Goal: Task Accomplishment & Management: Manage account settings

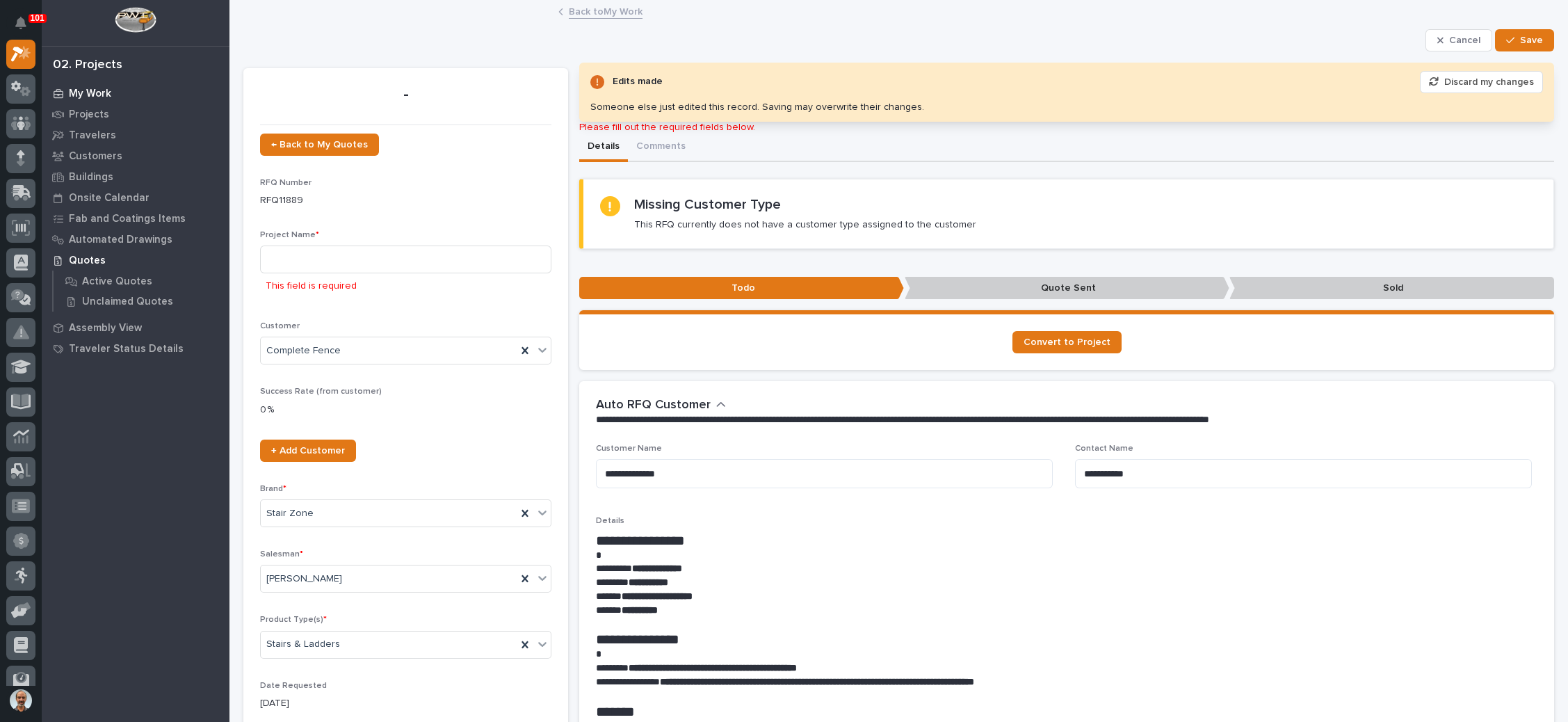
click at [93, 90] on p "My Work" at bounding box center [90, 93] width 42 height 12
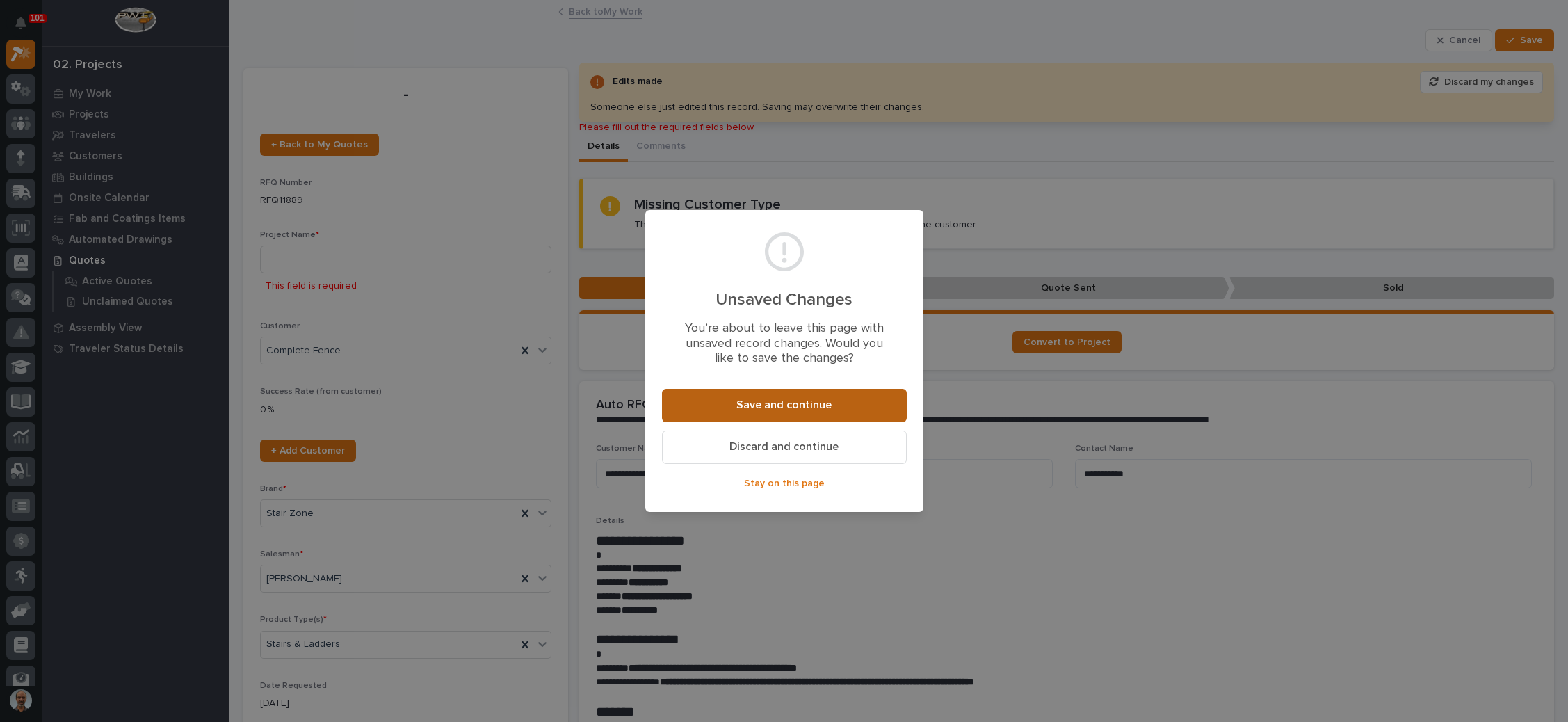
click at [806, 407] on span "Save and continue" at bounding box center [784, 405] width 95 height 15
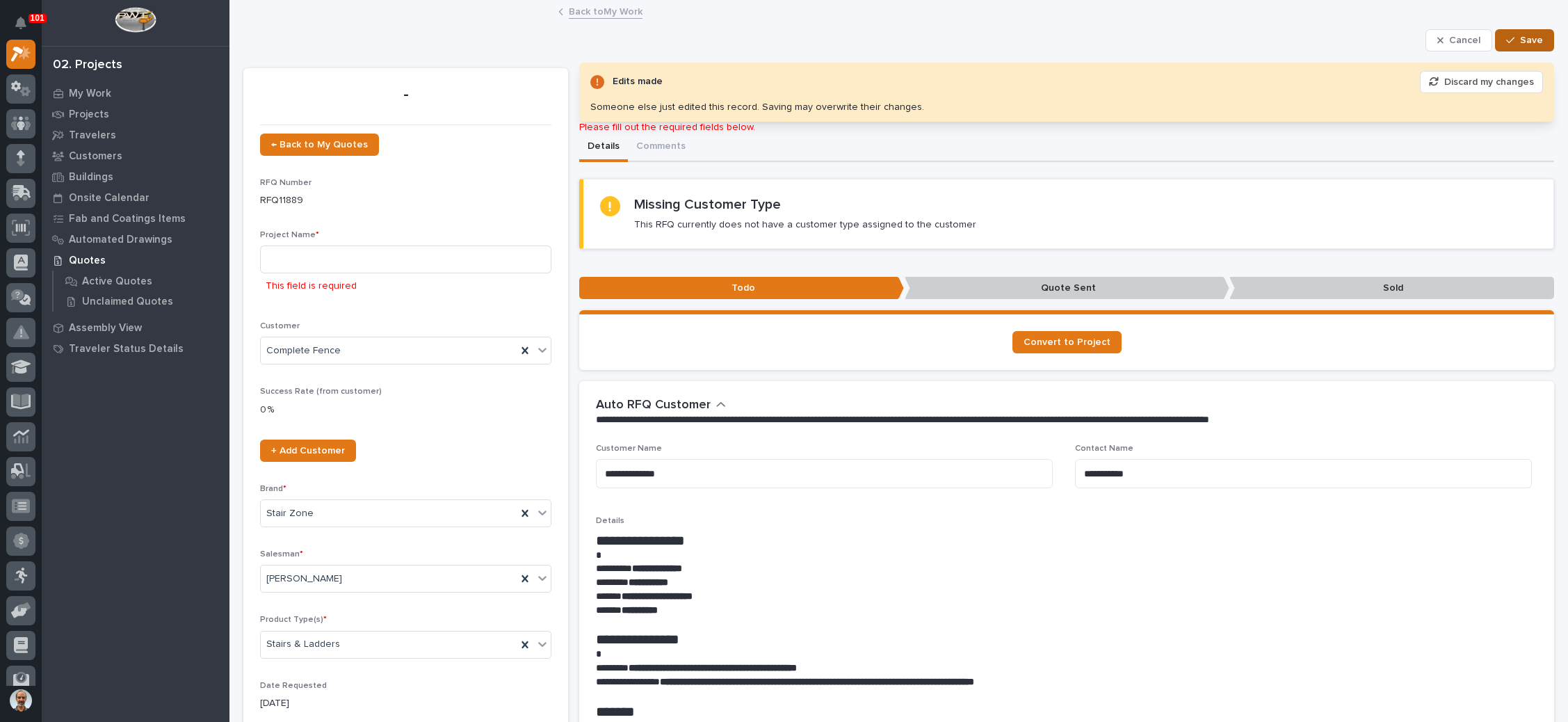
click at [1529, 42] on button "Save" at bounding box center [1524, 40] width 59 height 23
click at [346, 247] on input at bounding box center [406, 259] width 291 height 28
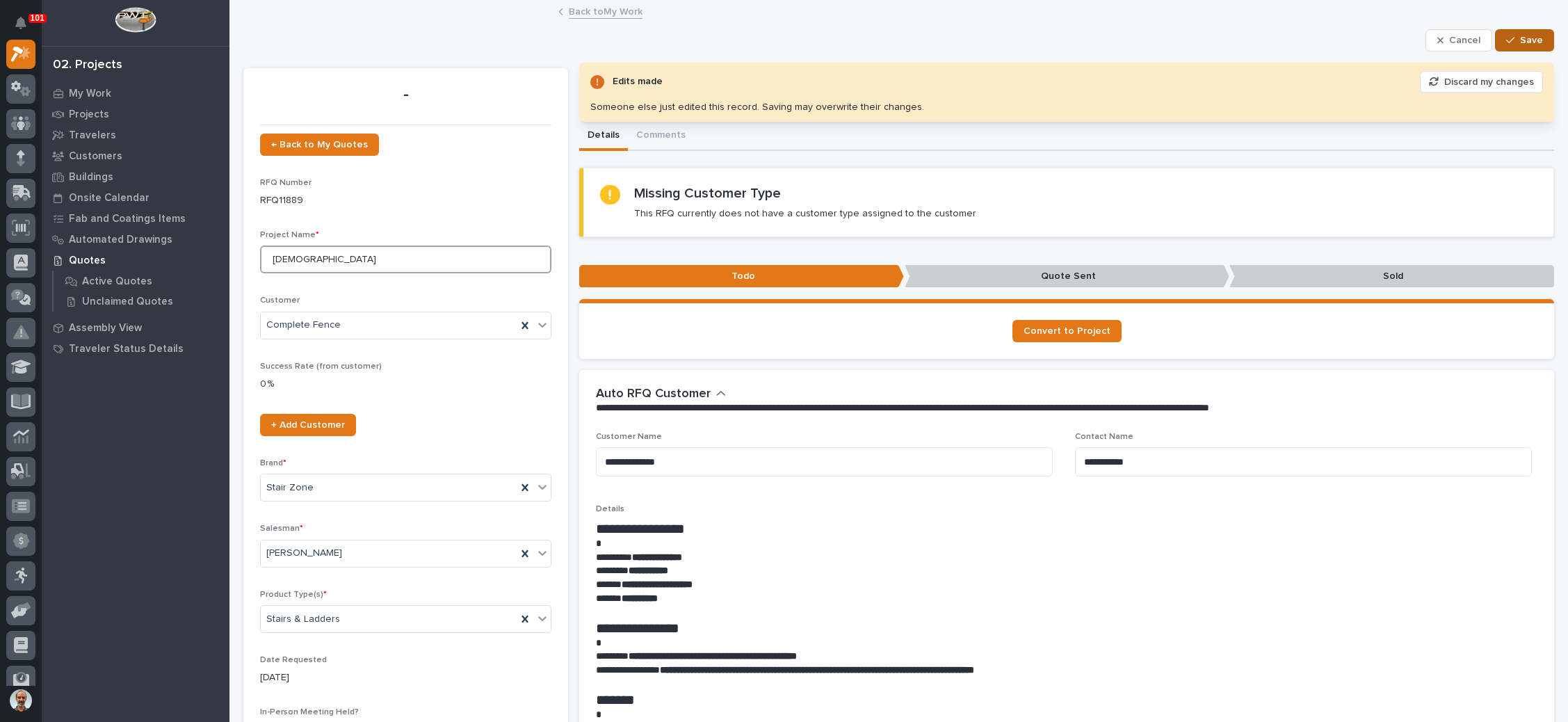
type input "[DEMOGRAPHIC_DATA]"
click at [1520, 35] on span "Save" at bounding box center [1532, 40] width 23 height 12
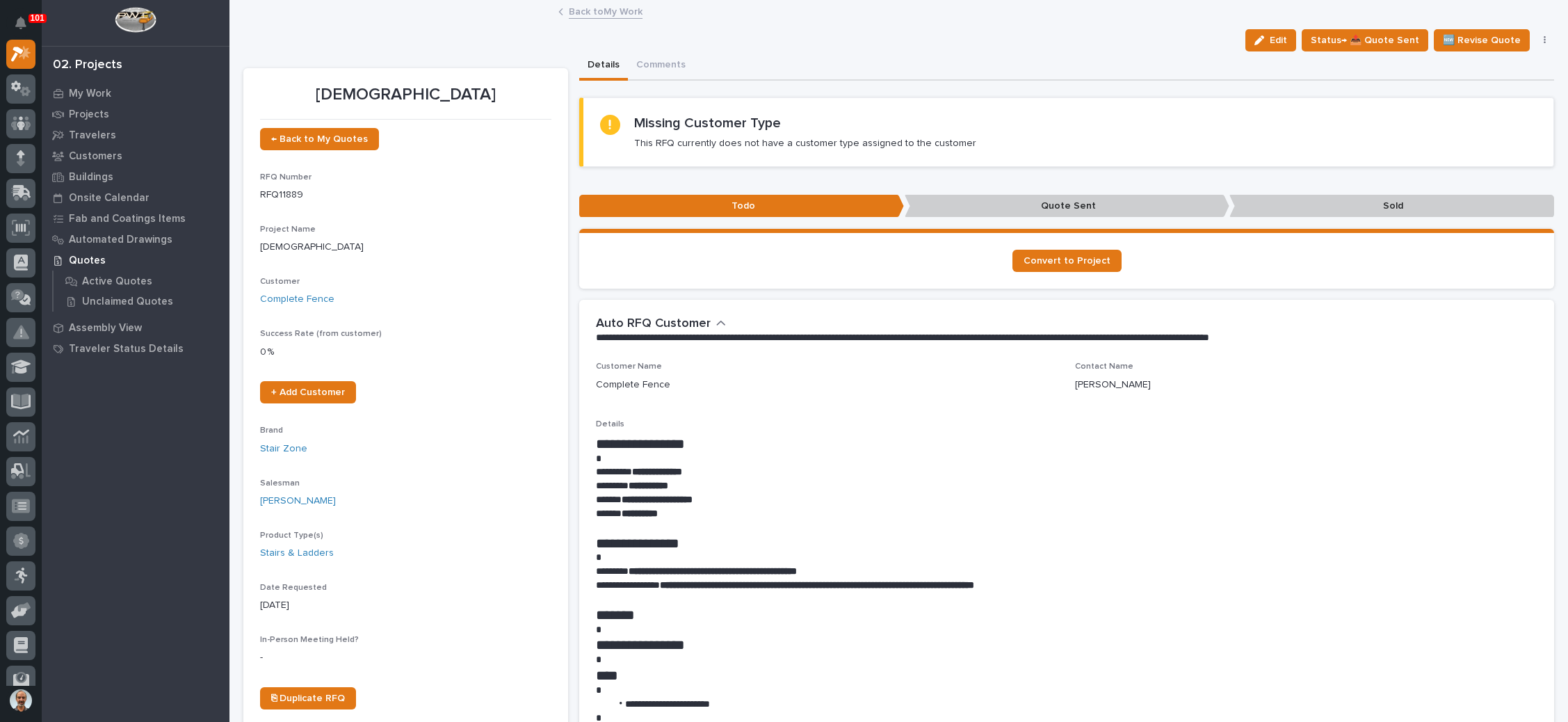
click at [84, 81] on div "02. Projects My Work Projects Travelers Customers Buildings Onsite Calendar Fab…" at bounding box center [135, 361] width 188 height 722
click at [84, 84] on div "My Work" at bounding box center [135, 93] width 181 height 20
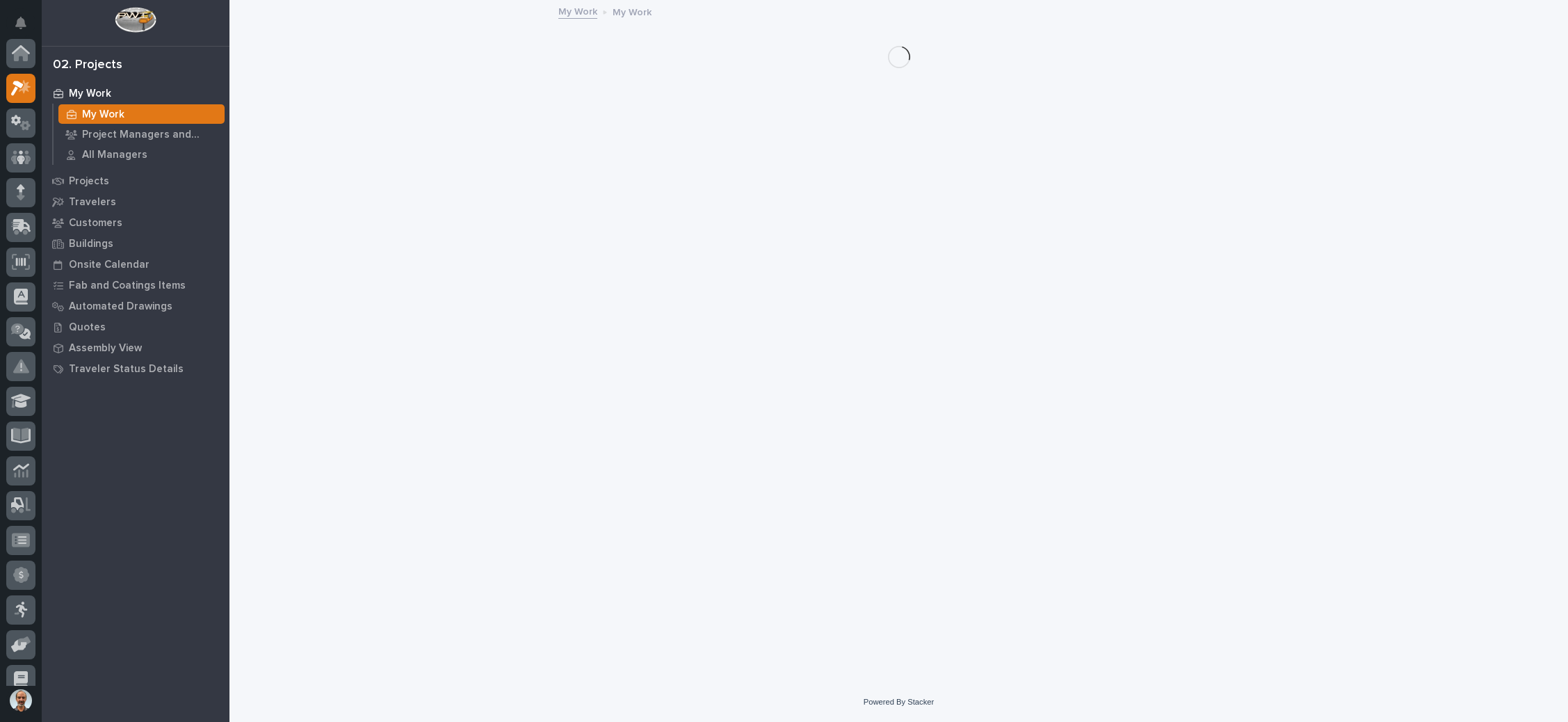
scroll to position [34, 0]
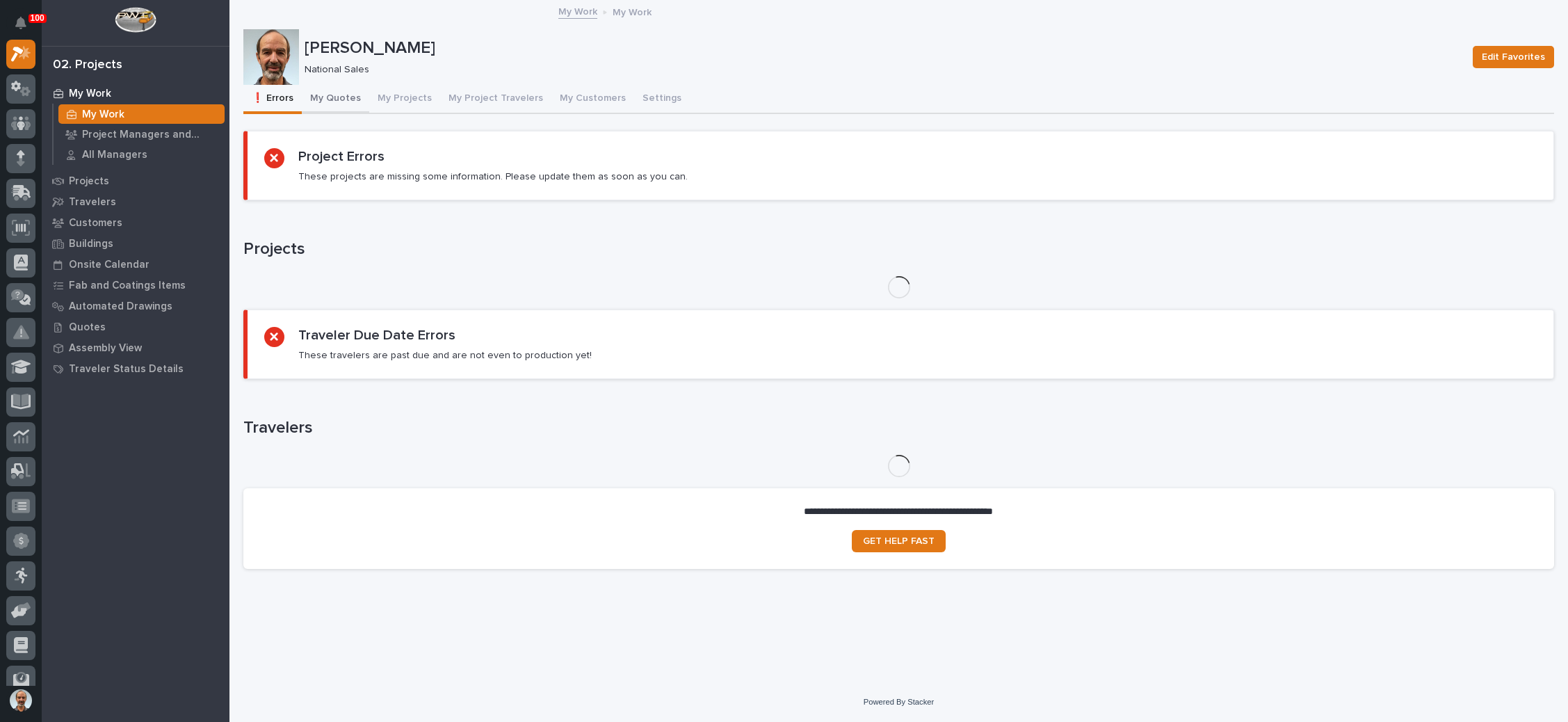
click at [348, 95] on button "My Quotes" at bounding box center [335, 99] width 68 height 29
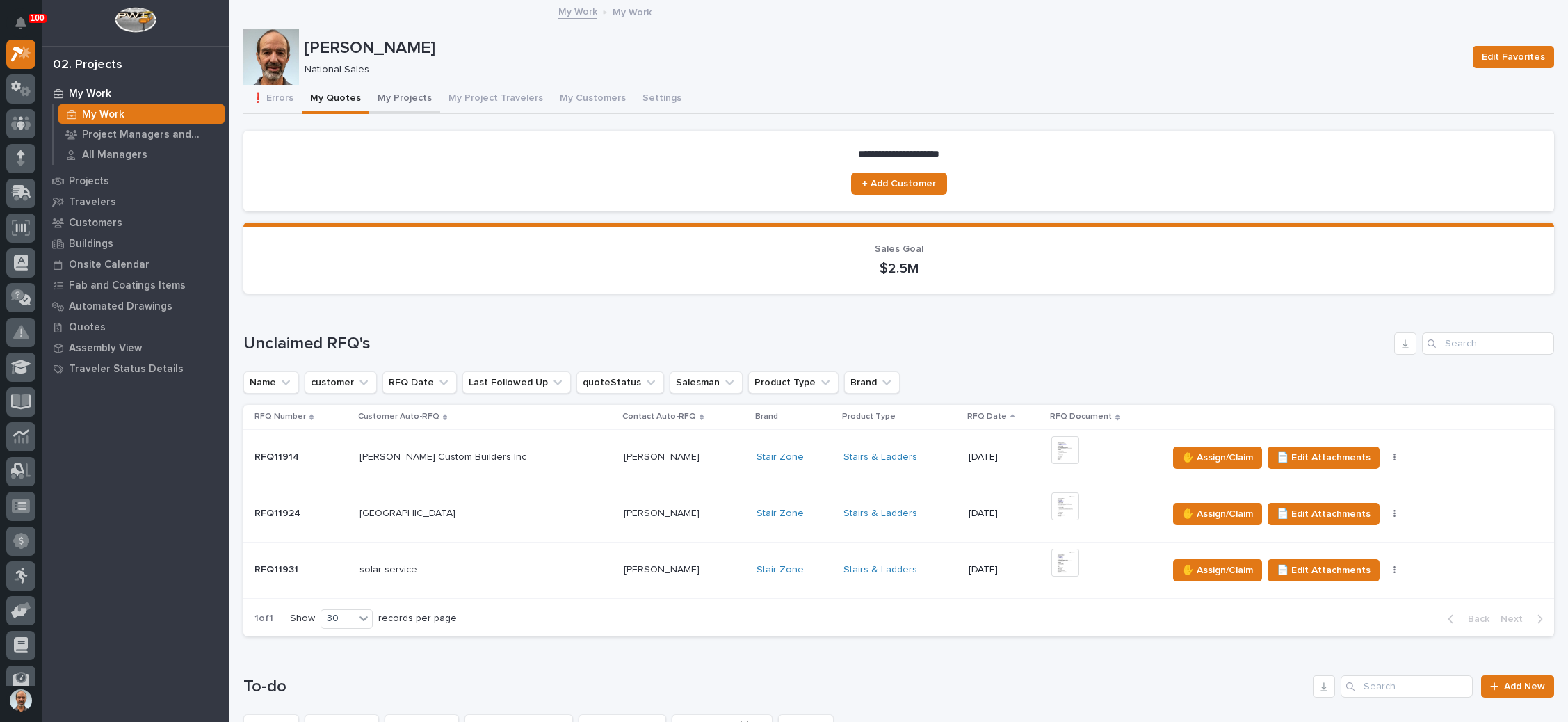
drag, startPoint x: 379, startPoint y: 97, endPoint x: 382, endPoint y: 111, distance: 14.3
click at [379, 97] on button "My Projects" at bounding box center [404, 99] width 71 height 29
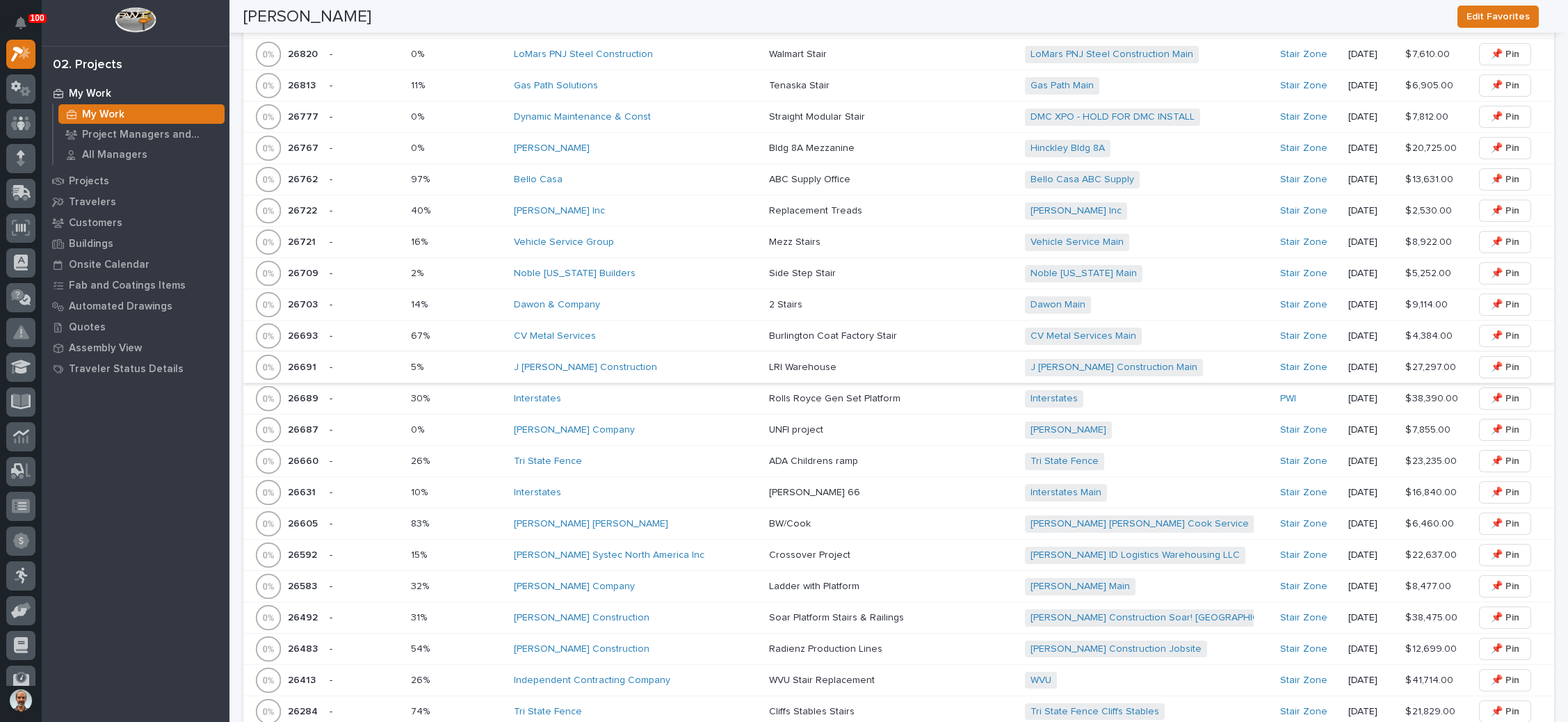
scroll to position [1147, 0]
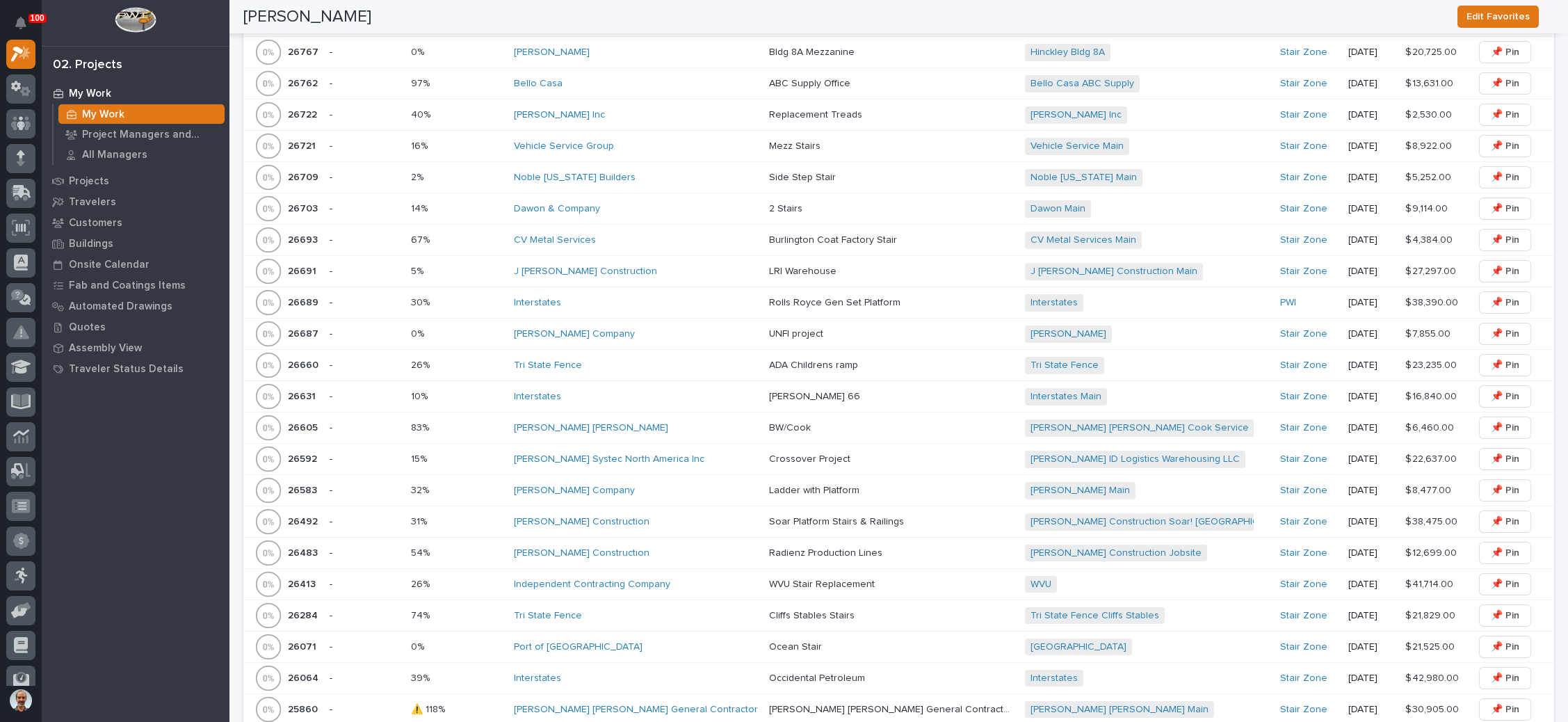
click at [503, 484] on p at bounding box center [457, 490] width 92 height 12
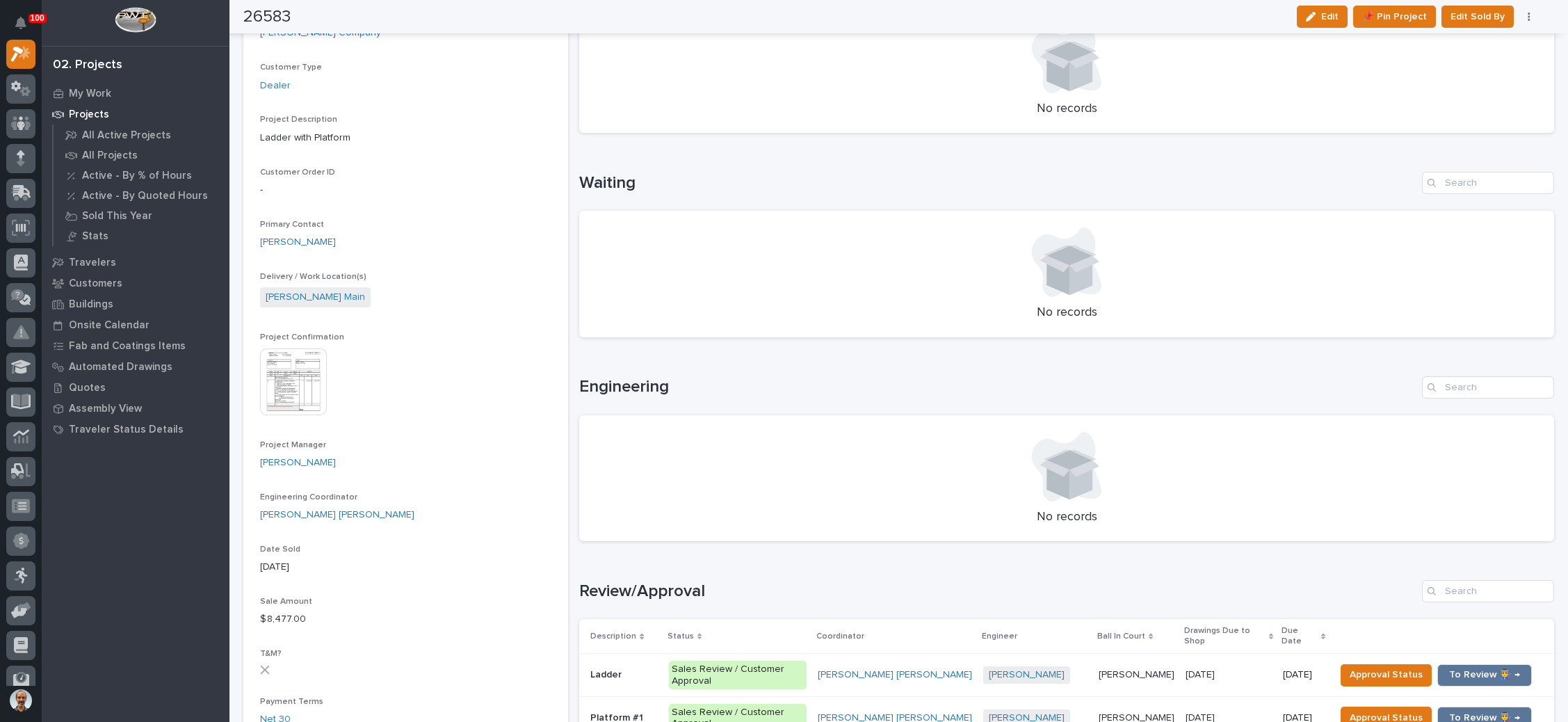
scroll to position [208, 0]
